Goal: Use online tool/utility: Utilize a website feature to perform a specific function

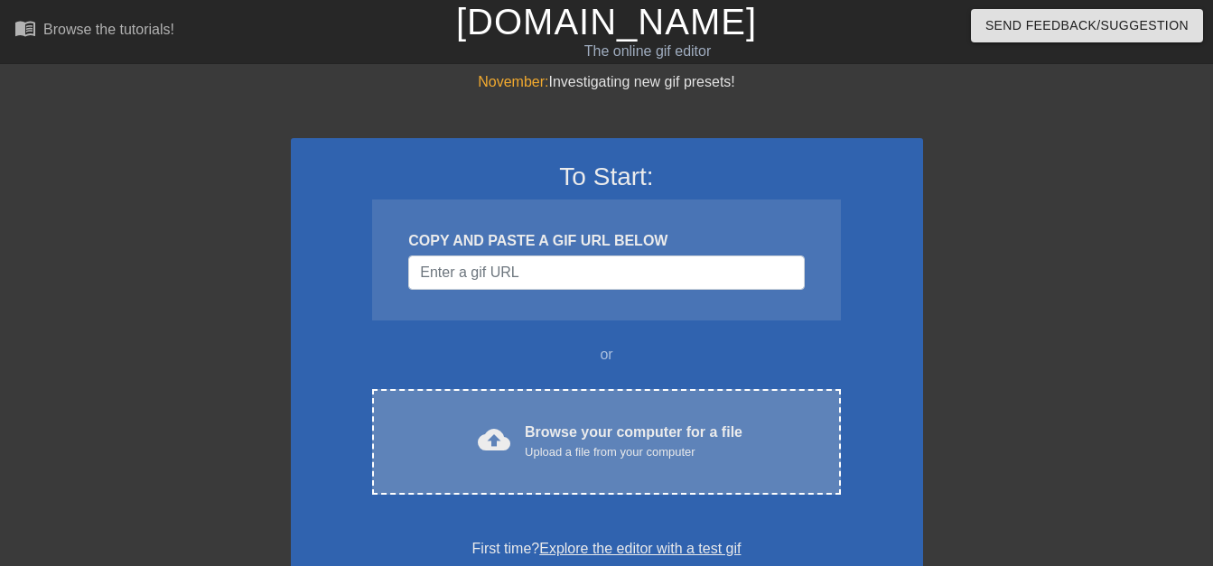
click at [570, 417] on div "cloud_upload Browse your computer for a file Upload a file from your computer C…" at bounding box center [606, 442] width 468 height 106
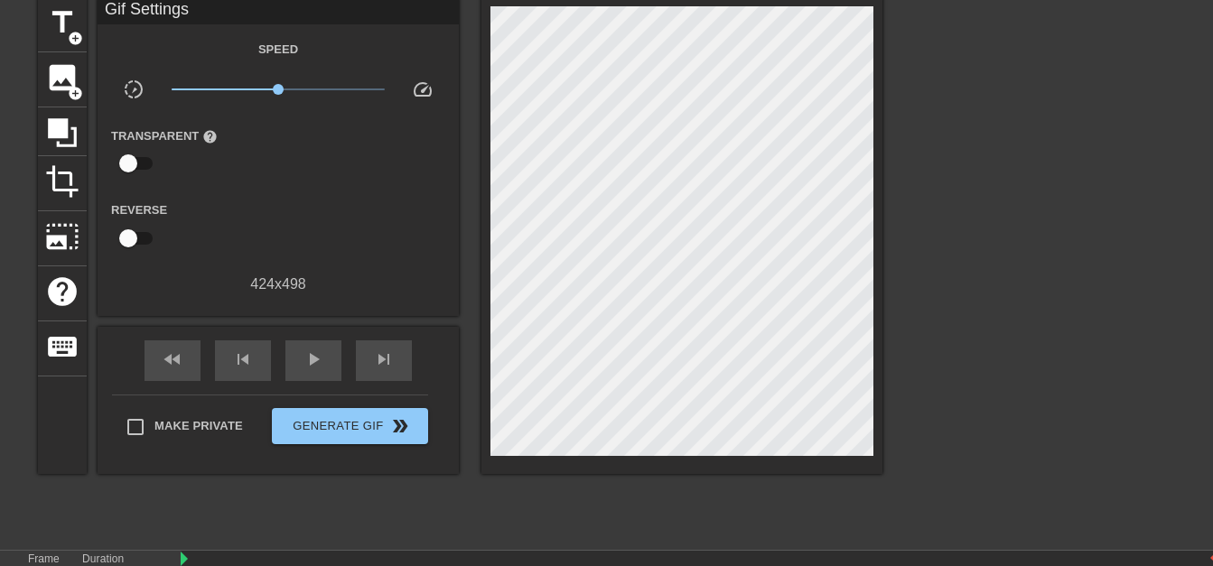
scroll to position [73, 0]
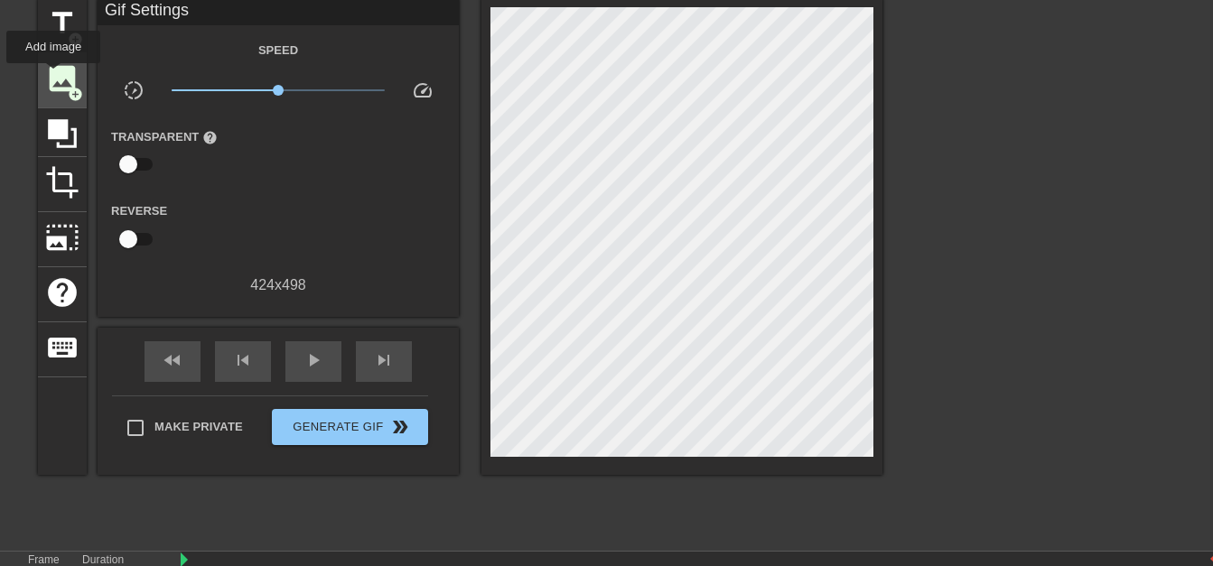
click at [53, 76] on span "image" at bounding box center [62, 78] width 34 height 34
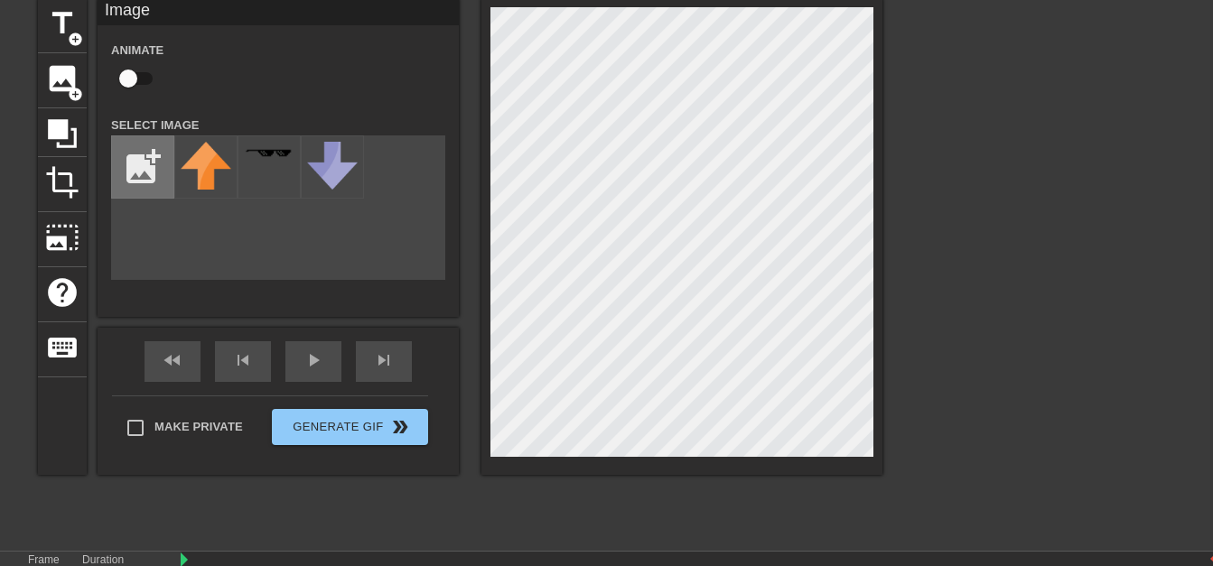
click at [151, 165] on input "file" at bounding box center [142, 166] width 61 height 61
type input "C:\fakepath\download.png"
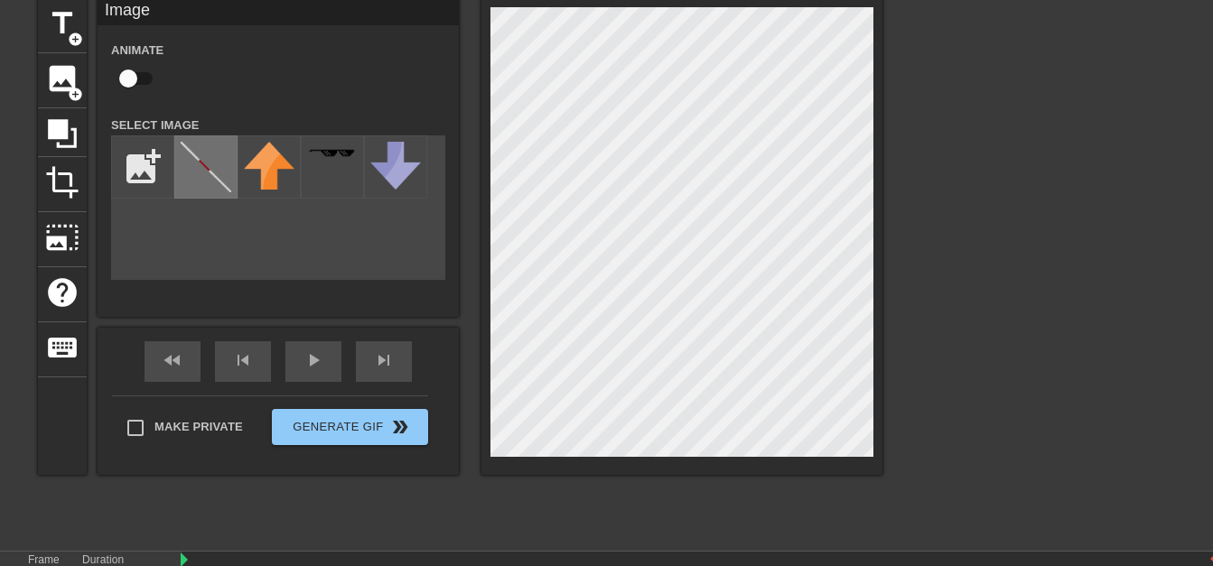
click at [211, 177] on img at bounding box center [206, 167] width 51 height 51
click at [400, 61] on div "title add_circle image add_circle crop photo_size_select_large help keyboard Im…" at bounding box center [460, 236] width 845 height 477
click at [927, 218] on div "title add_circle image add_circle crop photo_size_select_large help keyboard Im…" at bounding box center [606, 269] width 1213 height 542
click at [1023, 173] on div at bounding box center [1039, 269] width 271 height 542
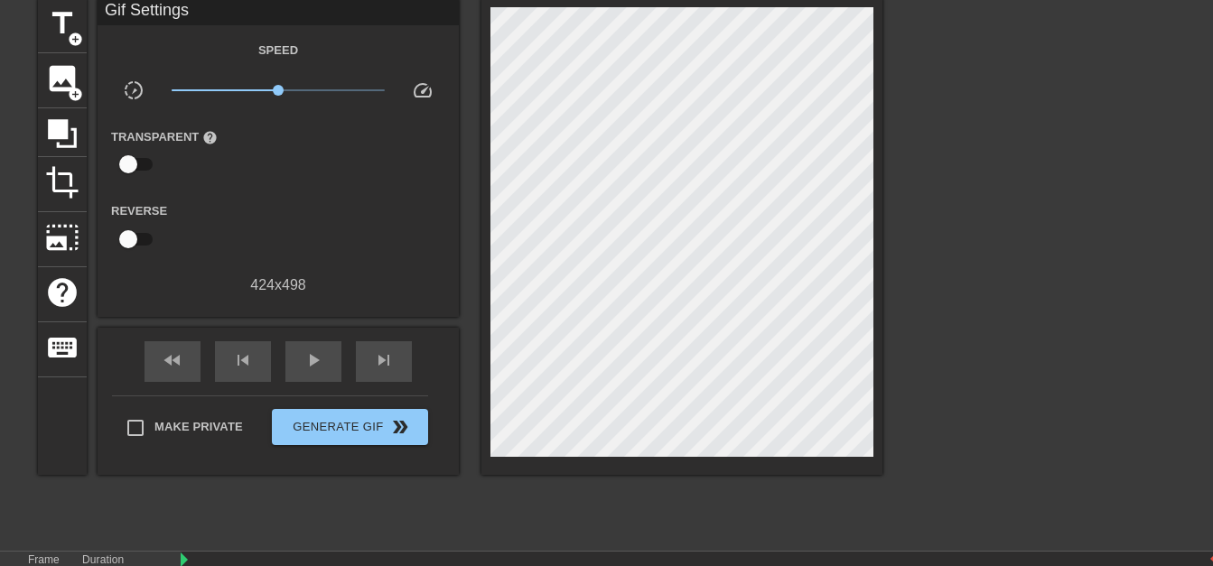
scroll to position [0, 0]
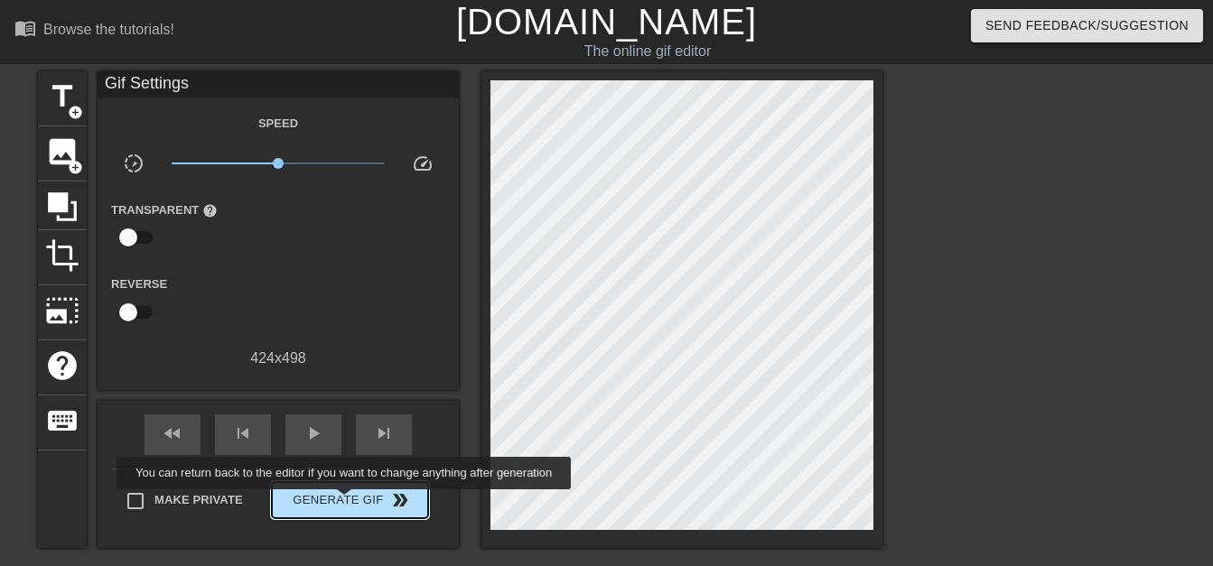
click at [346, 500] on span "Generate Gif double_arrow" at bounding box center [350, 501] width 142 height 22
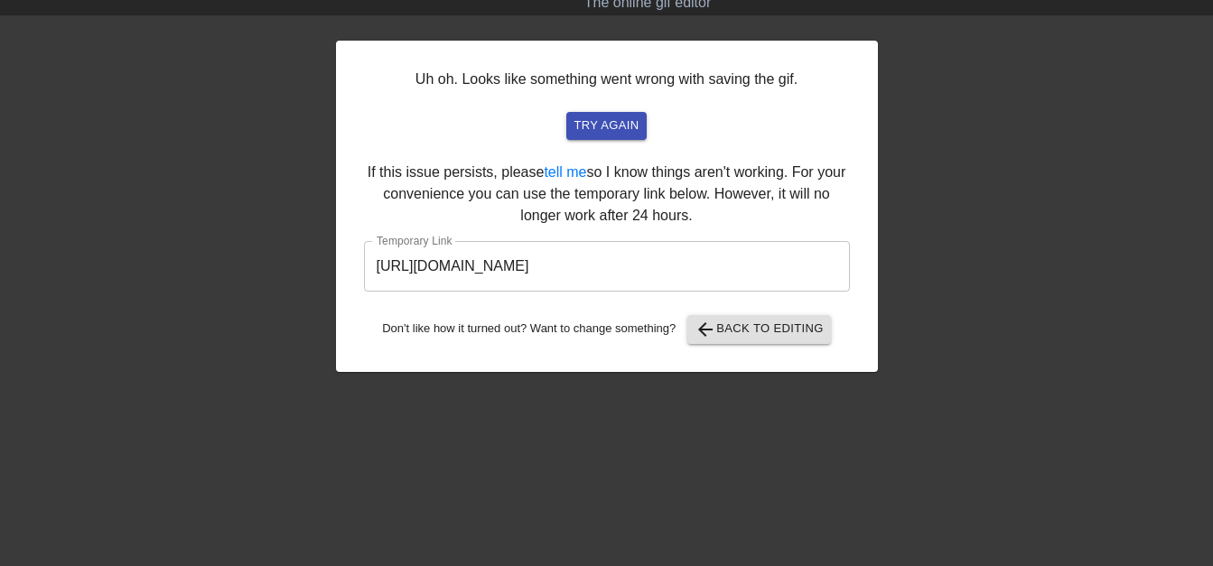
scroll to position [55, 0]
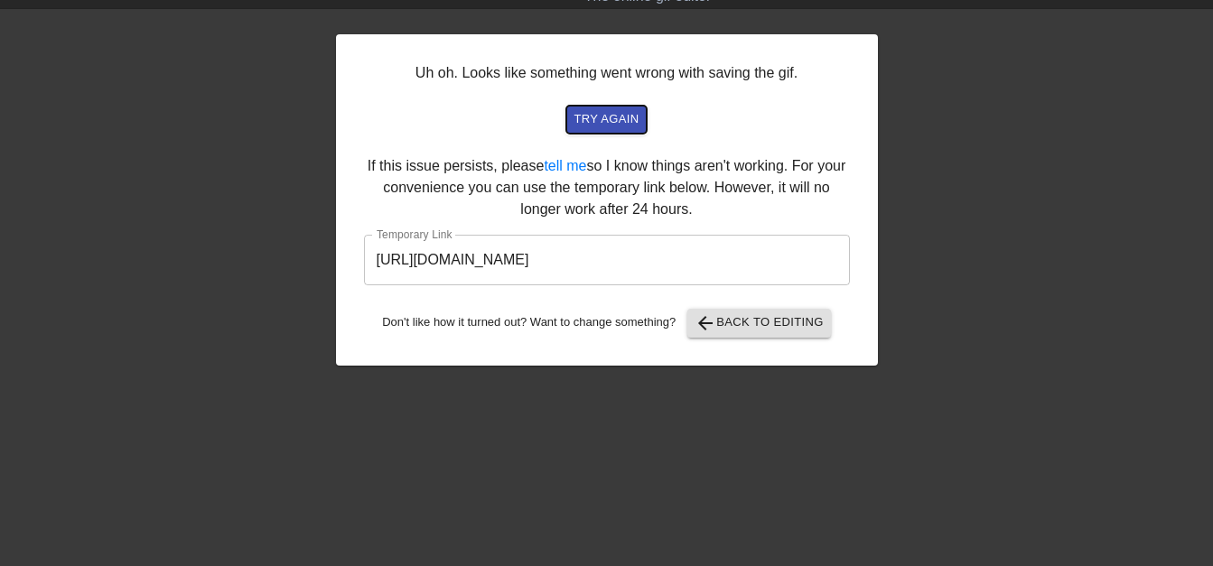
click at [607, 119] on span "try again" at bounding box center [606, 119] width 65 height 21
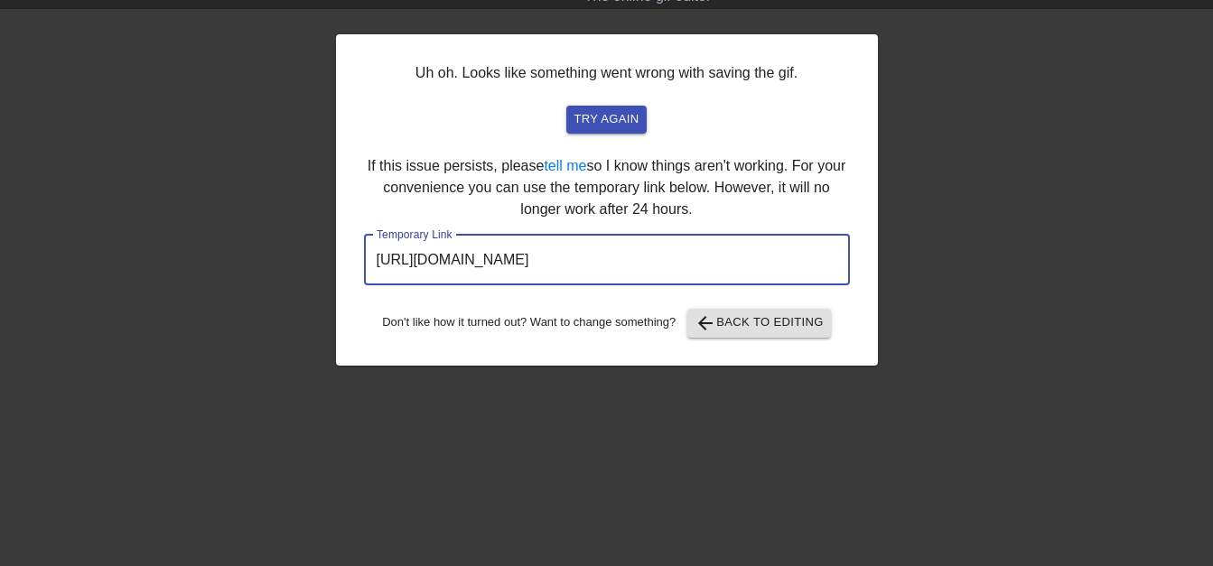
drag, startPoint x: 789, startPoint y: 268, endPoint x: 310, endPoint y: 265, distance: 478.8
click at [310, 265] on div "Uh oh. Looks like something went wrong with saving the gif. try again If this i…" at bounding box center [606, 287] width 1213 height 542
